Goal: Navigation & Orientation: Go to known website

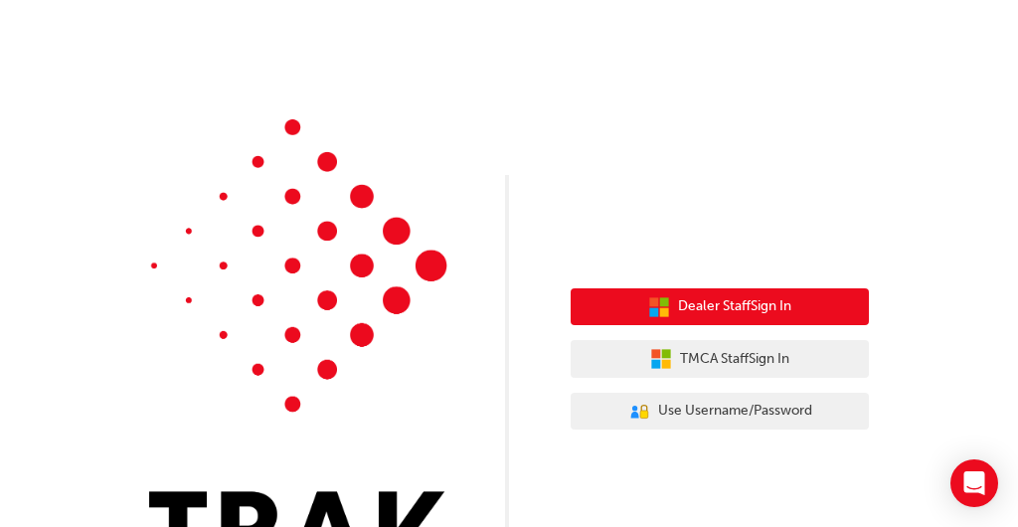
click at [784, 311] on span "Dealer Staff Sign In" at bounding box center [734, 306] width 113 height 23
